Goal: Find specific page/section: Find specific page/section

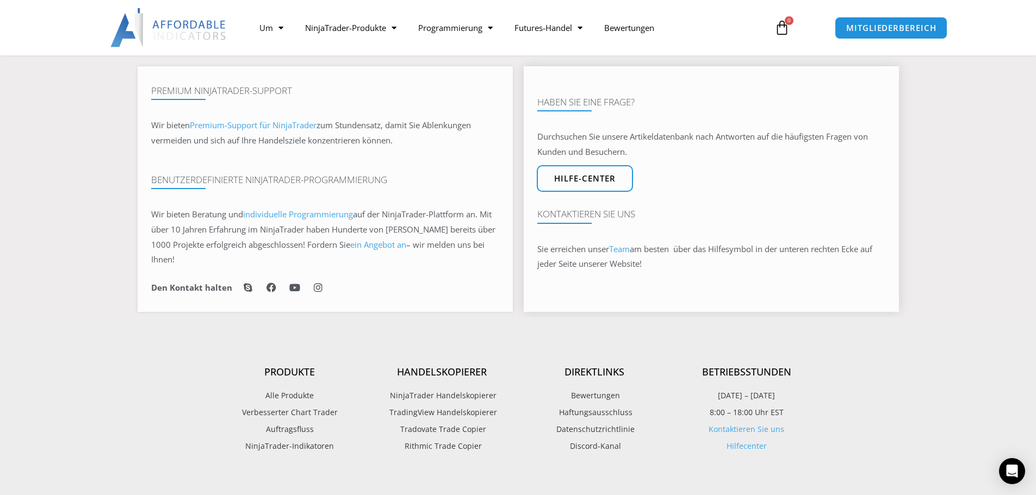
scroll to position [707, 0]
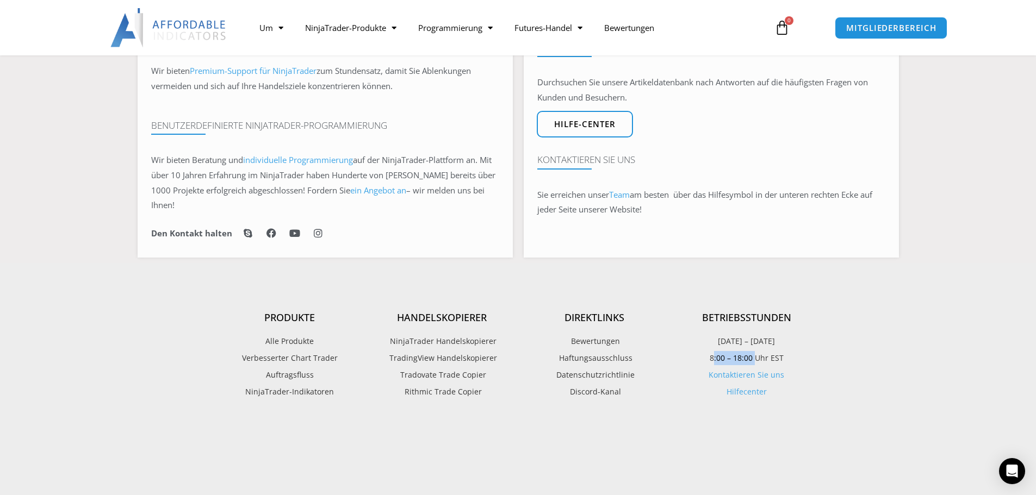
drag, startPoint x: 712, startPoint y: 343, endPoint x: 754, endPoint y: 340, distance: 42.5
click at [754, 353] on font "8:00 – 18:00 Uhr EST" at bounding box center [747, 358] width 74 height 10
click at [693, 351] on p "8:00 – 18:00 Uhr EST" at bounding box center [746, 358] width 152 height 14
drag, startPoint x: 710, startPoint y: 344, endPoint x: 785, endPoint y: 343, distance: 75.0
click at [785, 351] on p "8:00 – 18:00 Uhr EST" at bounding box center [746, 358] width 152 height 14
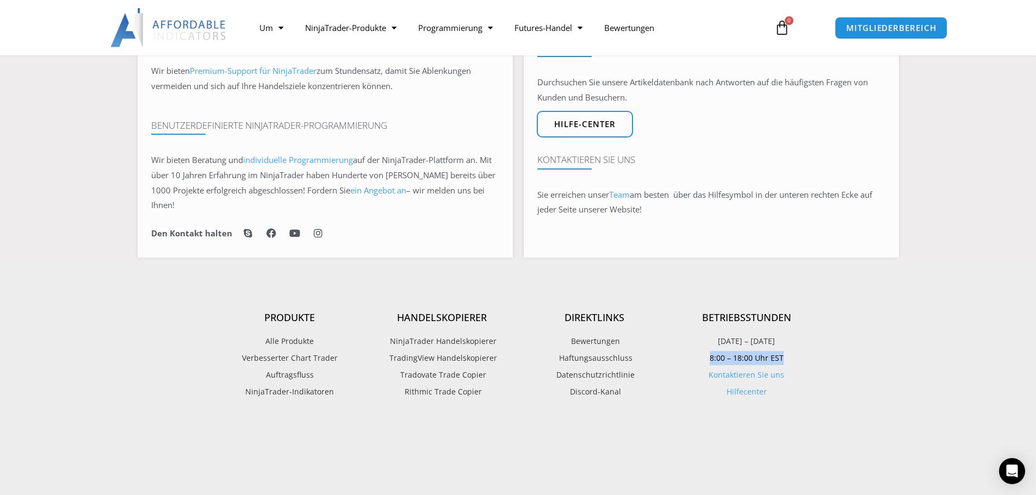
copy font "8:00 – 18:00 Uhr EST"
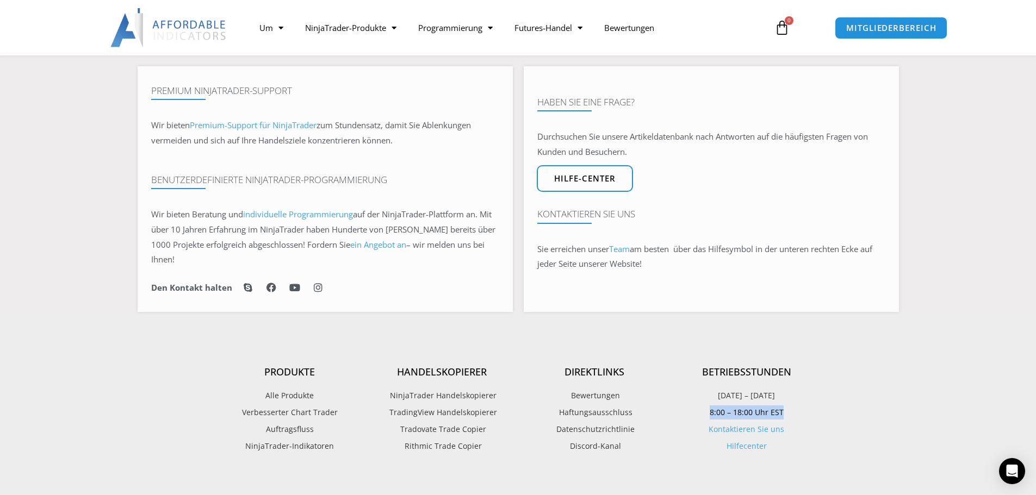
scroll to position [598, 0]
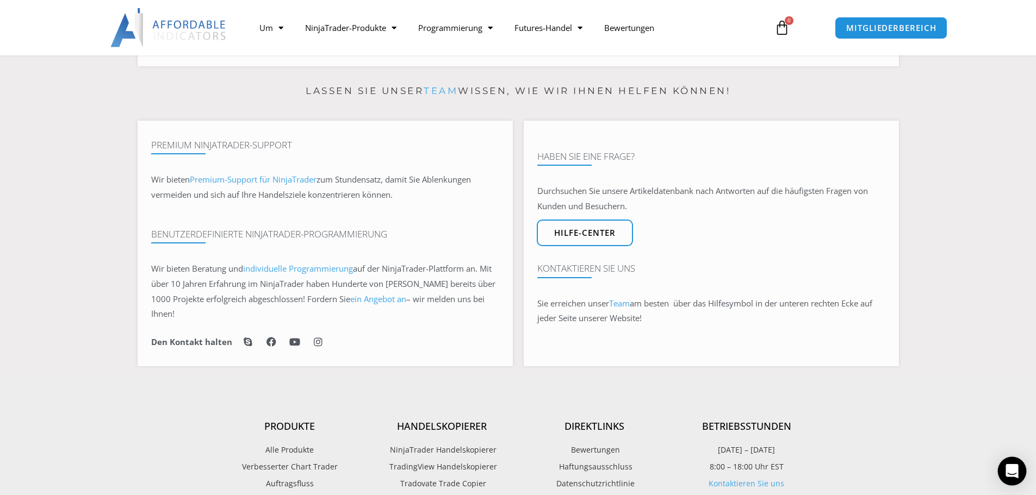
click at [1009, 476] on icon "Öffnen Sie den Intercom Messenger" at bounding box center [1012, 471] width 14 height 14
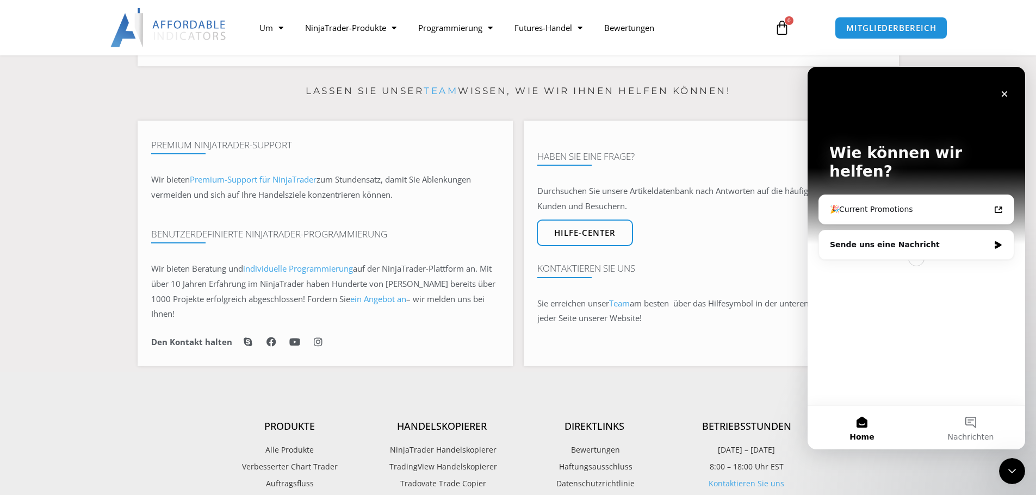
scroll to position [0, 0]
click at [998, 241] on icon "Intercom Messenger" at bounding box center [998, 245] width 7 height 8
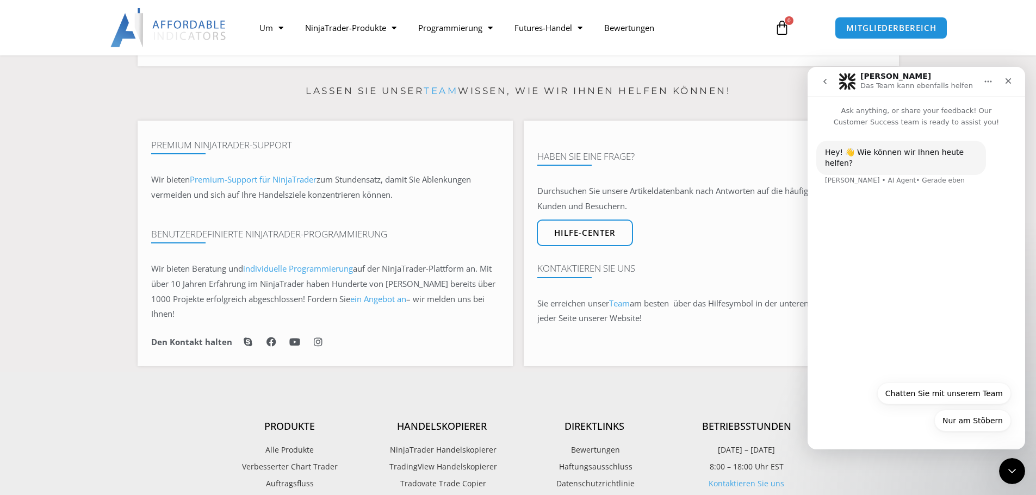
click at [822, 79] on icon "go back" at bounding box center [825, 81] width 9 height 9
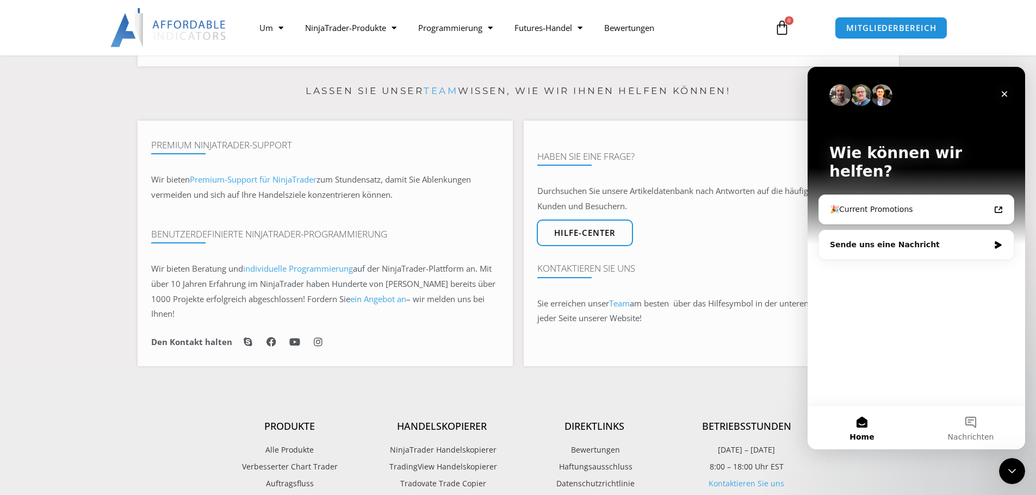
click at [1008, 95] on icon "Schließen" at bounding box center [1004, 94] width 9 height 9
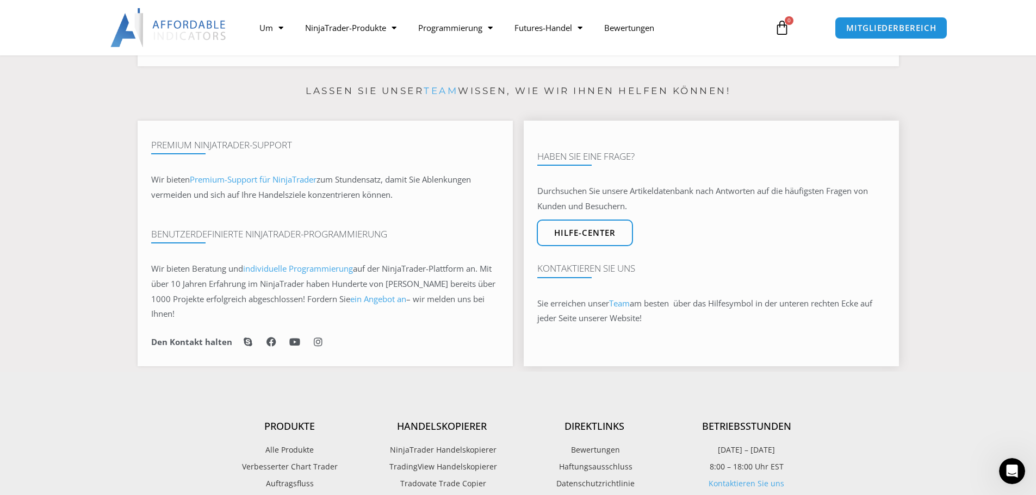
click at [617, 298] on font "Team" at bounding box center [619, 303] width 21 height 11
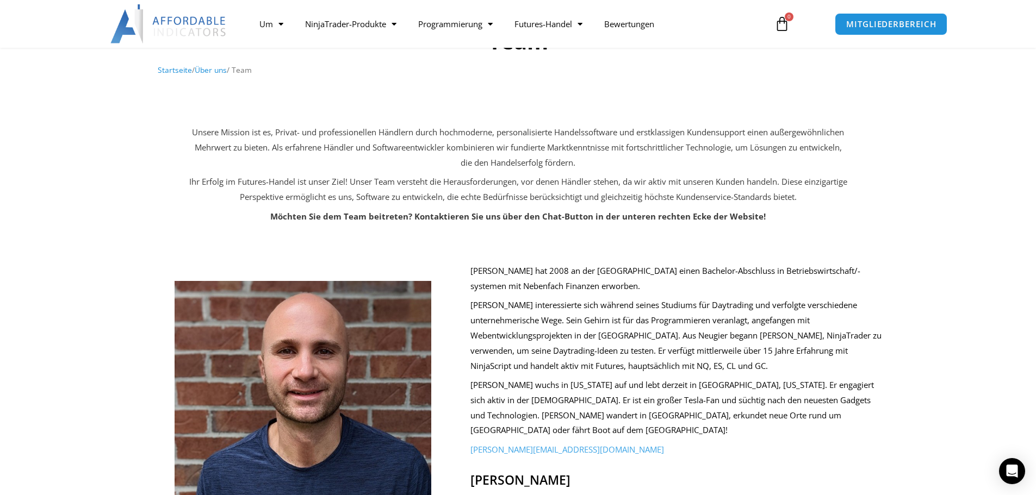
scroll to position [54, 0]
